Goal: Navigation & Orientation: Find specific page/section

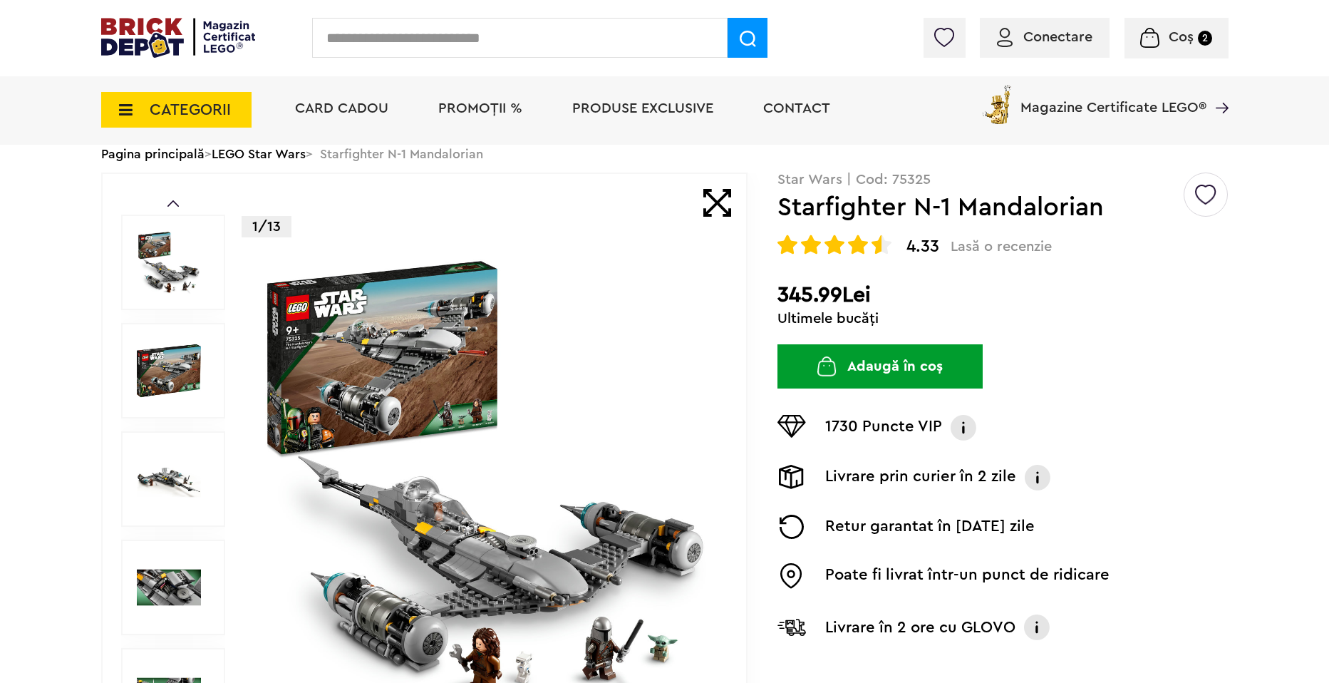
click at [131, 92] on span "CATEGORII" at bounding box center [176, 110] width 150 height 36
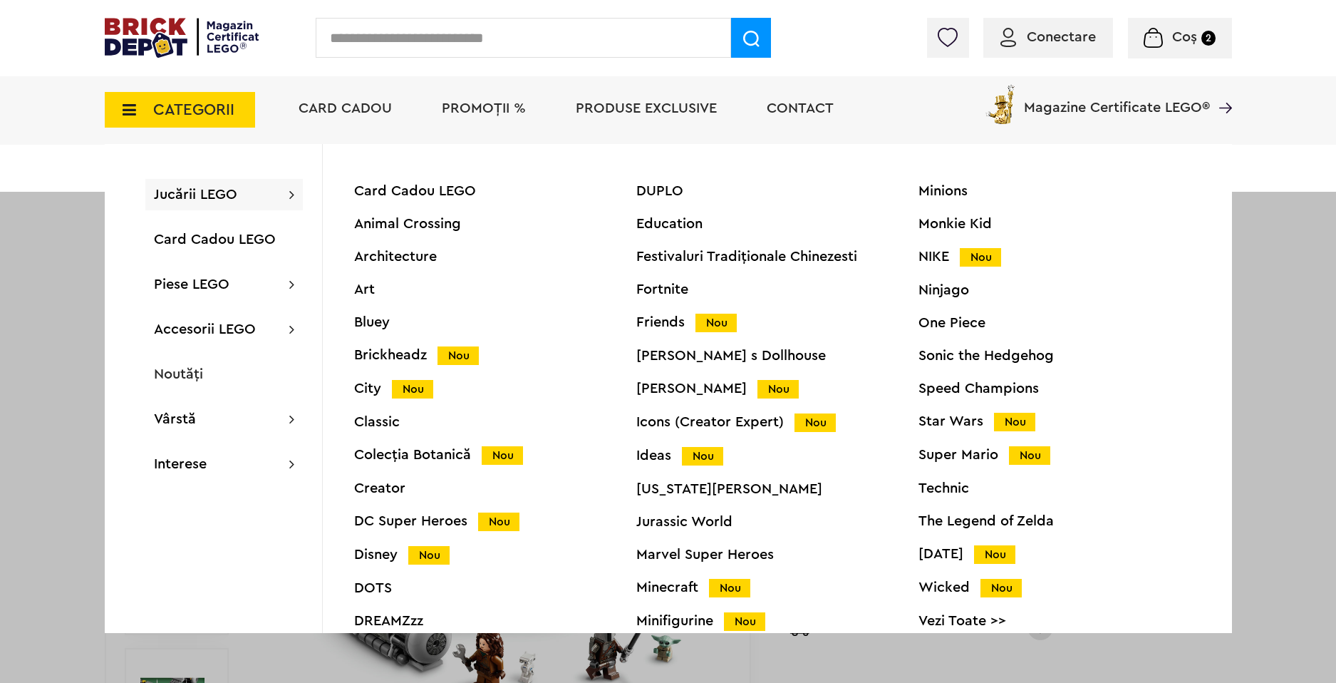
click at [671, 412] on div "DUPLO Education Festivaluri Tradiţionale Chinezesti Fortnite Friends Nou Gabby …" at bounding box center [777, 415] width 282 height 463
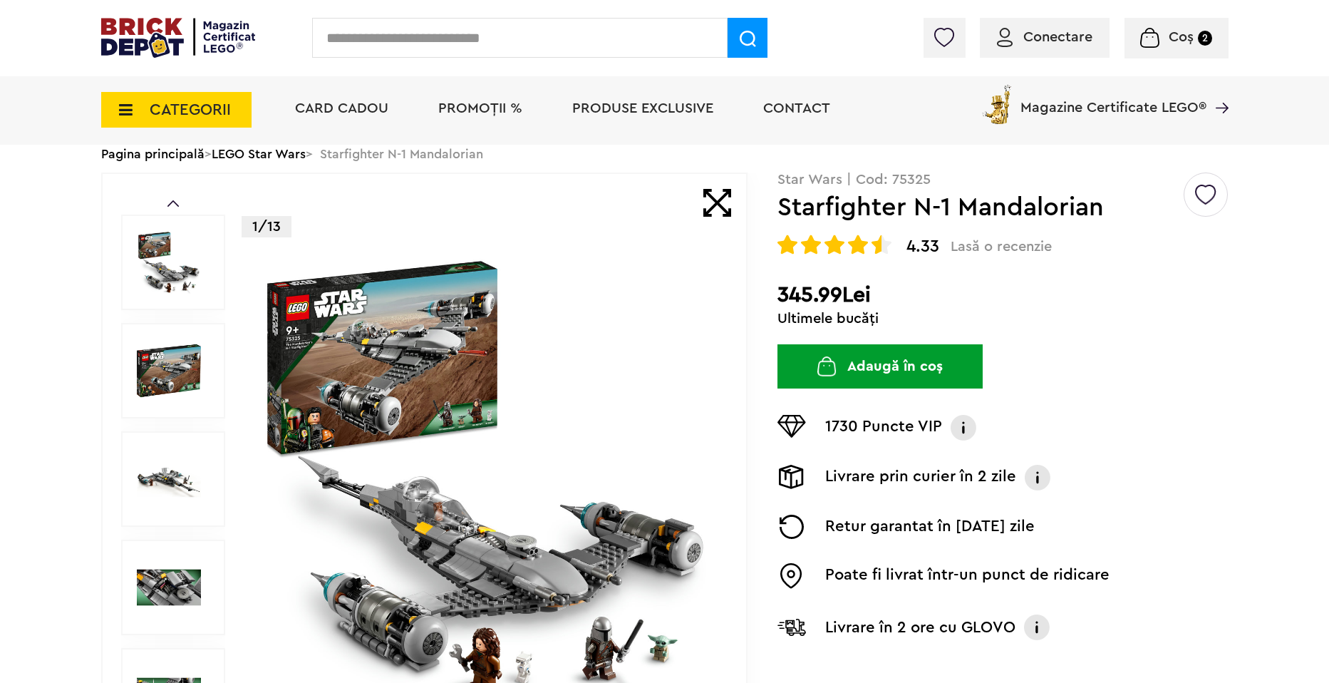
click at [125, 110] on icon at bounding box center [121, 110] width 22 height 16
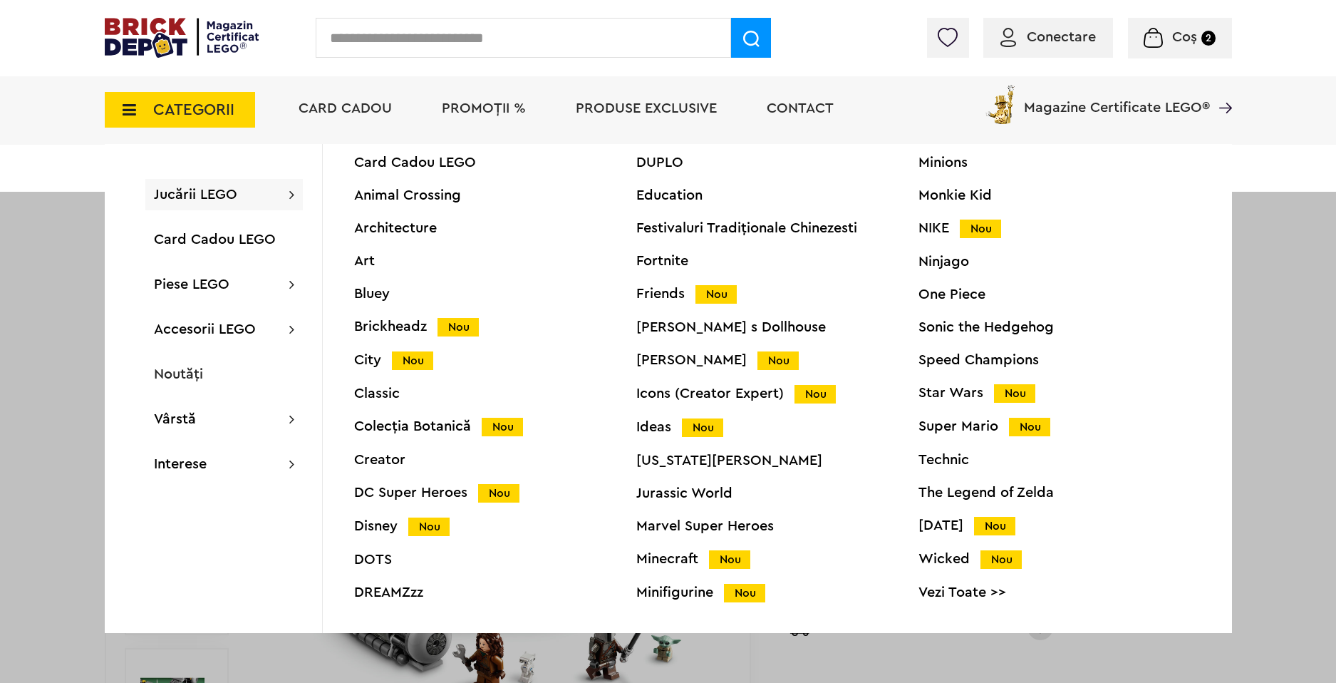
scroll to position [54, 0]
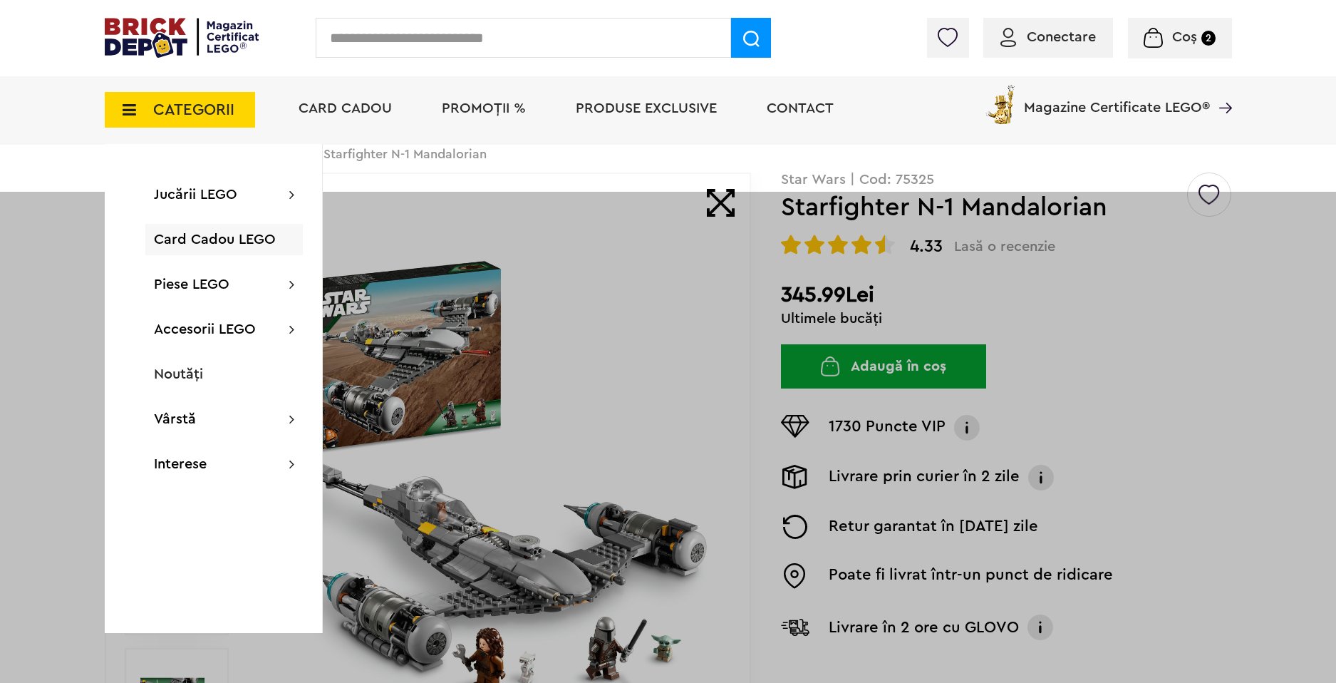
click at [470, 35] on input "text" at bounding box center [523, 38] width 415 height 40
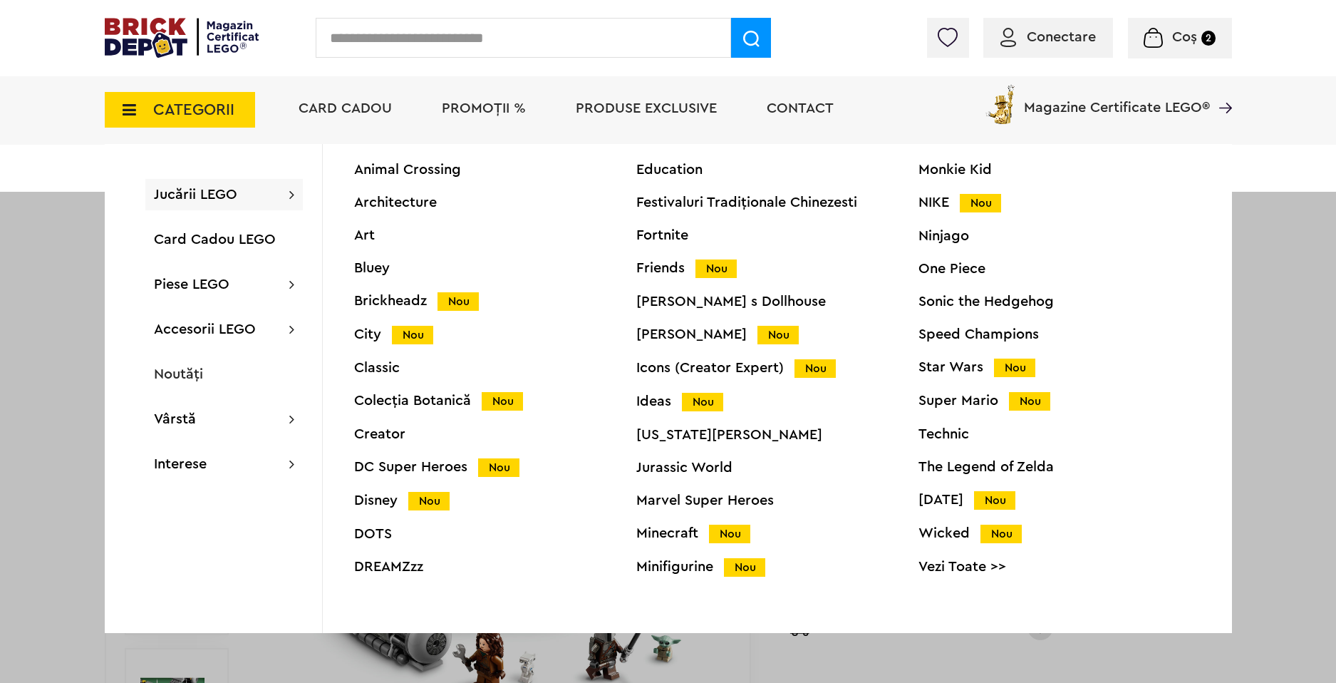
click at [964, 340] on div "Speed Champions" at bounding box center [1060, 334] width 282 height 14
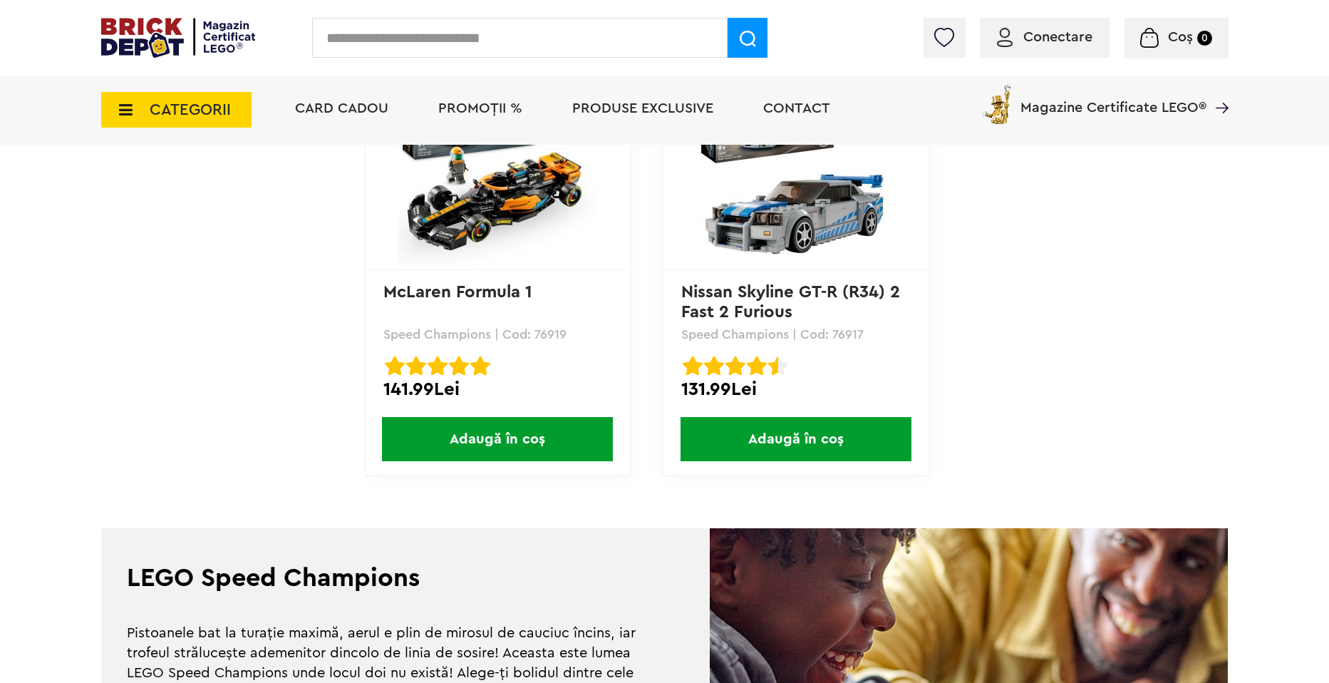
scroll to position [3991, 0]
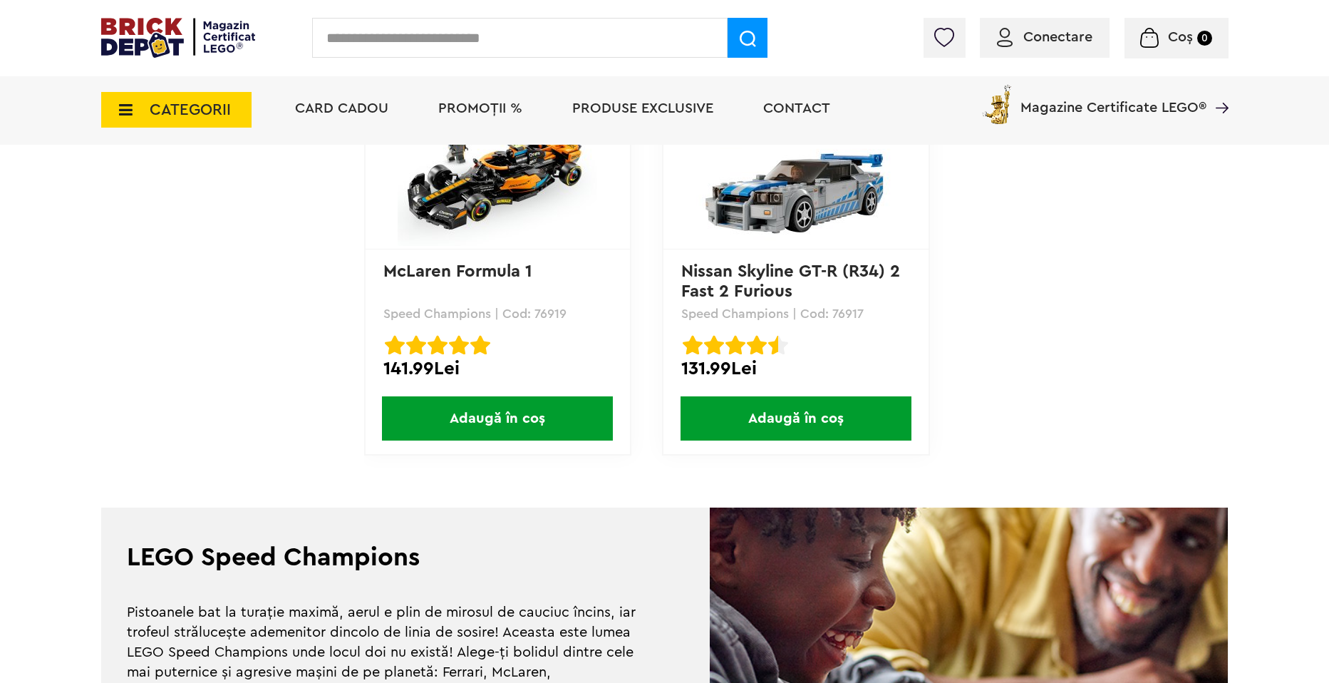
click at [373, 109] on span "Card Cadou" at bounding box center [341, 108] width 93 height 14
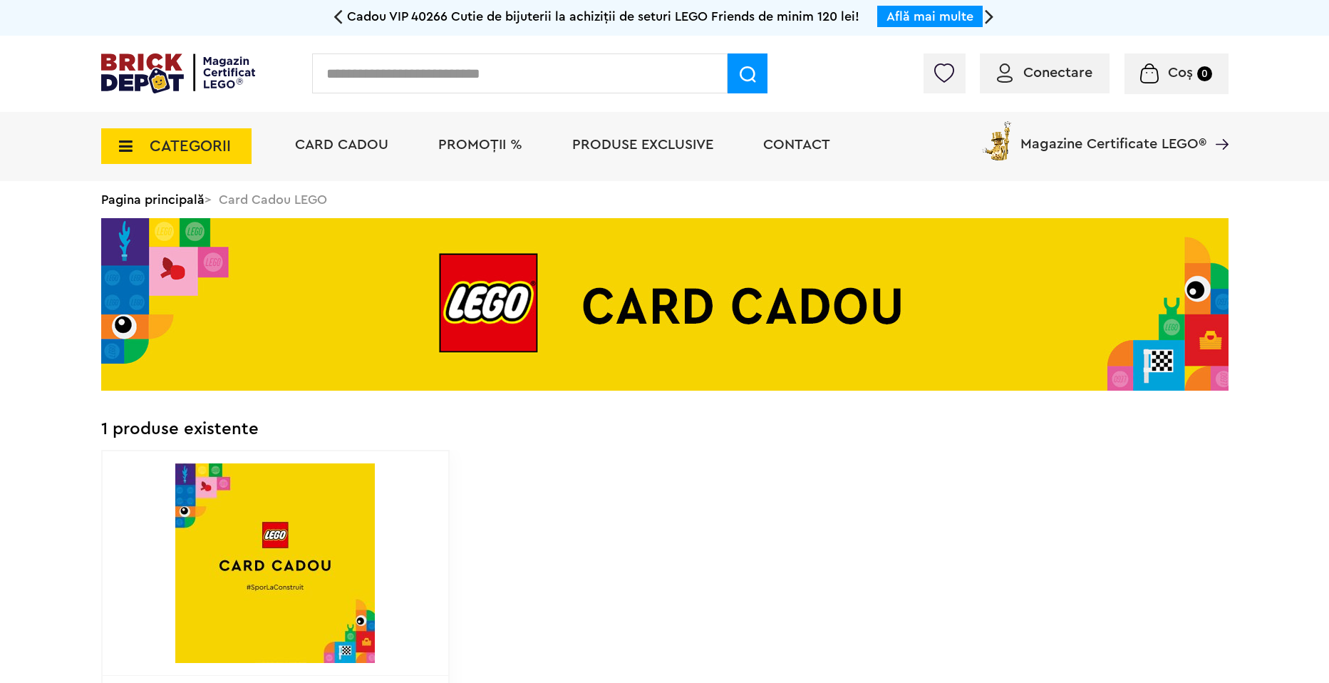
click at [510, 131] on li "PROMOȚII %" at bounding box center [480, 146] width 113 height 69
click at [616, 165] on li "Produse exclusive" at bounding box center [643, 146] width 170 height 69
click at [611, 140] on span "Produse exclusive" at bounding box center [642, 145] width 141 height 14
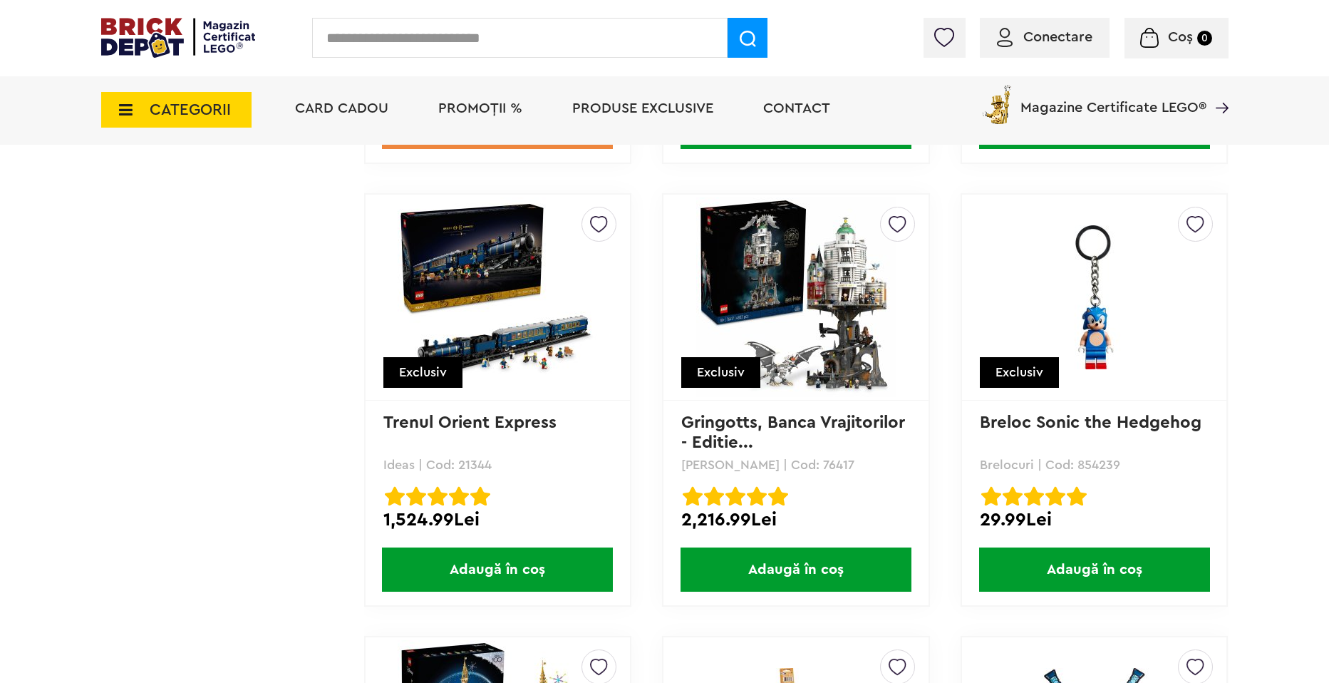
scroll to position [7198, 0]
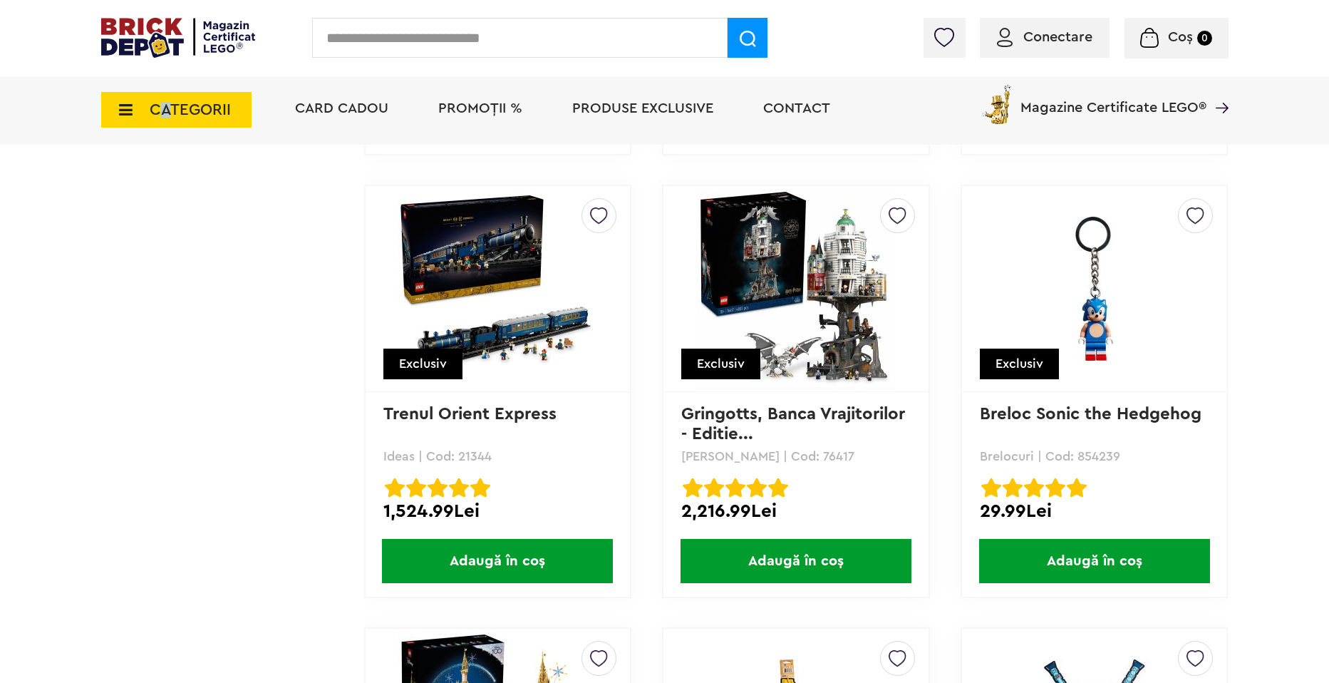
click at [167, 125] on span "CATEGORII" at bounding box center [176, 110] width 150 height 36
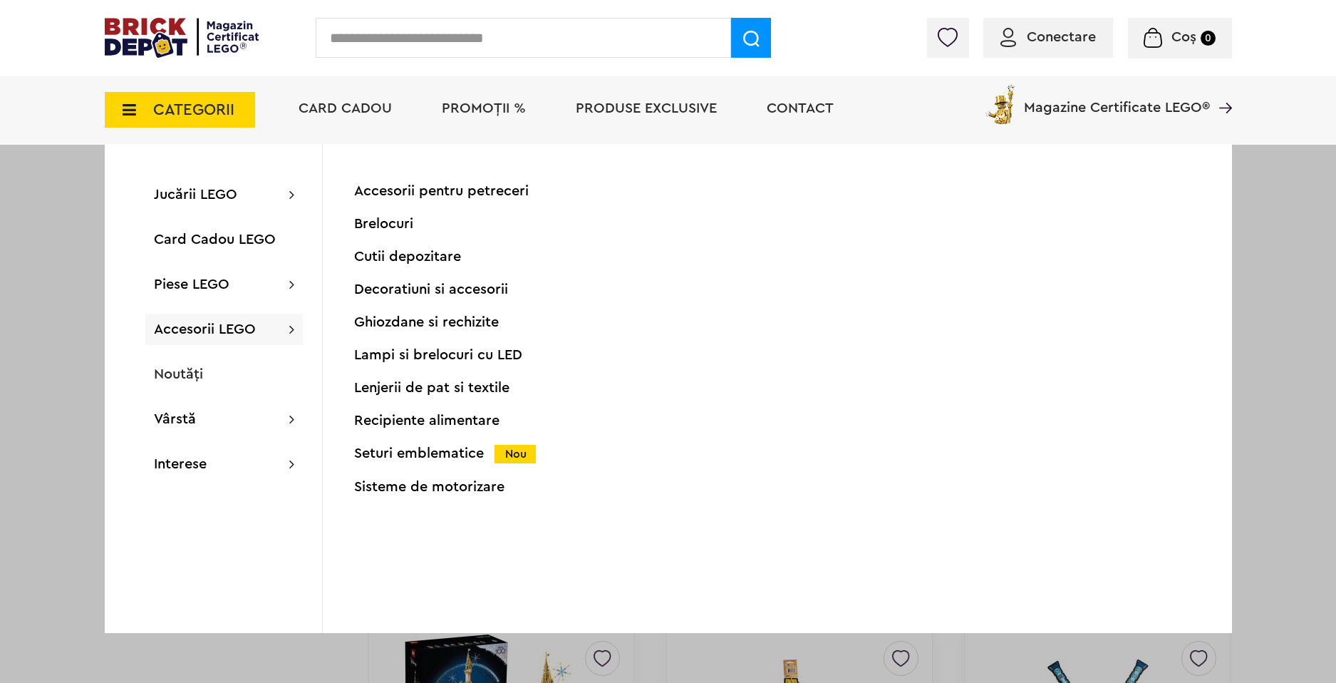
click at [415, 464] on div "Accesorii pentru petreceri Brelocuri Cutii depozitare Decoratiuni si accesorii …" at bounding box center [495, 348] width 282 height 329
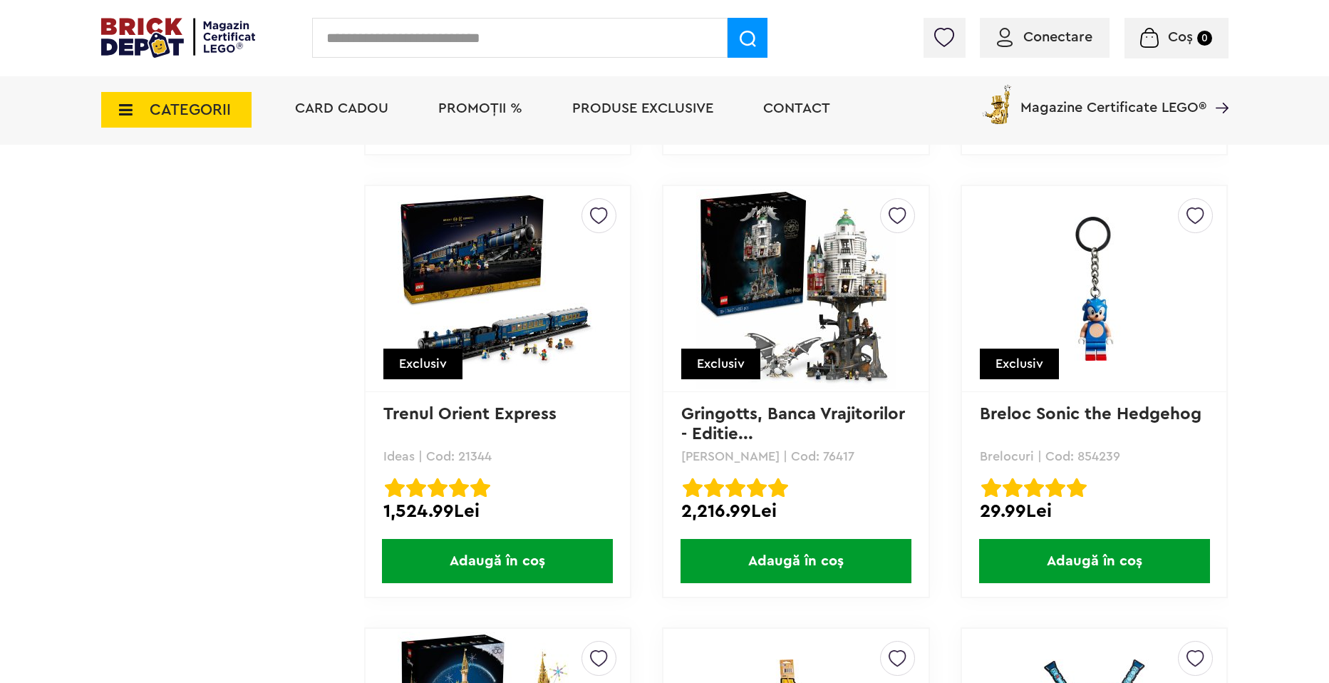
click at [229, 104] on span "CATEGORII" at bounding box center [190, 110] width 81 height 16
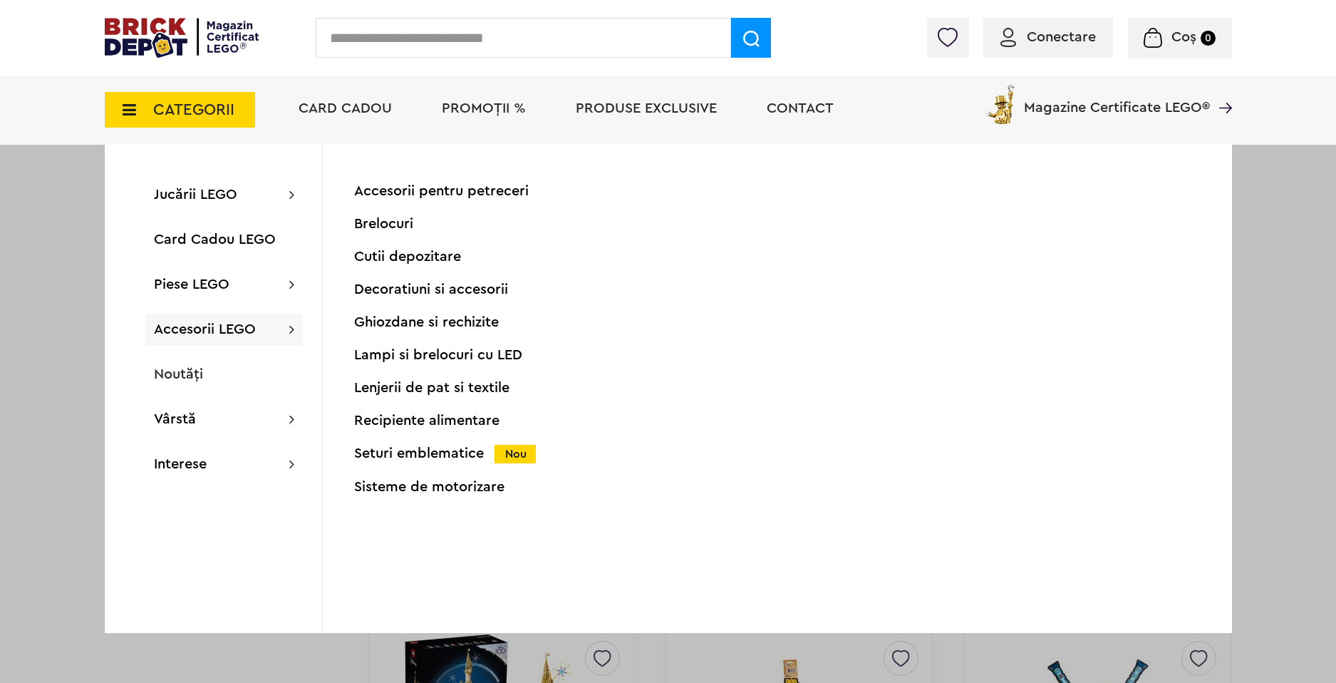
click at [435, 448] on div "Seturi emblematice Nou" at bounding box center [495, 453] width 282 height 15
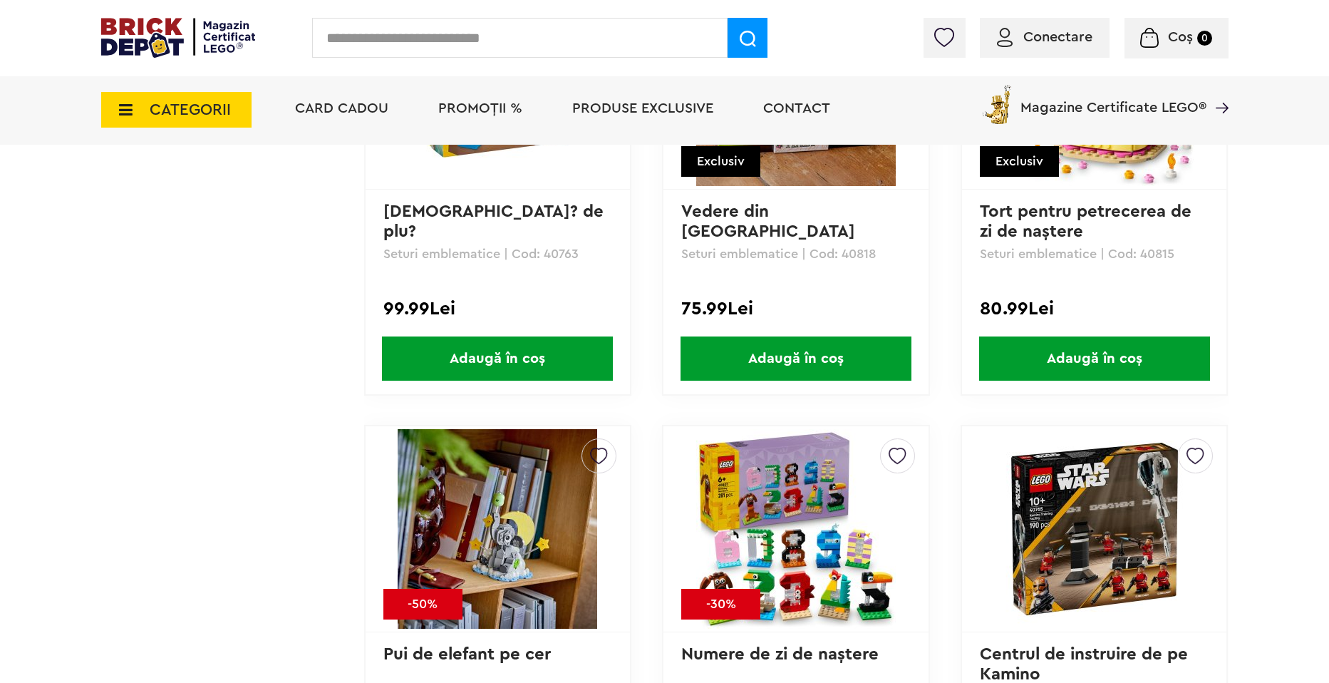
scroll to position [1995, 0]
